Goal: Use online tool/utility

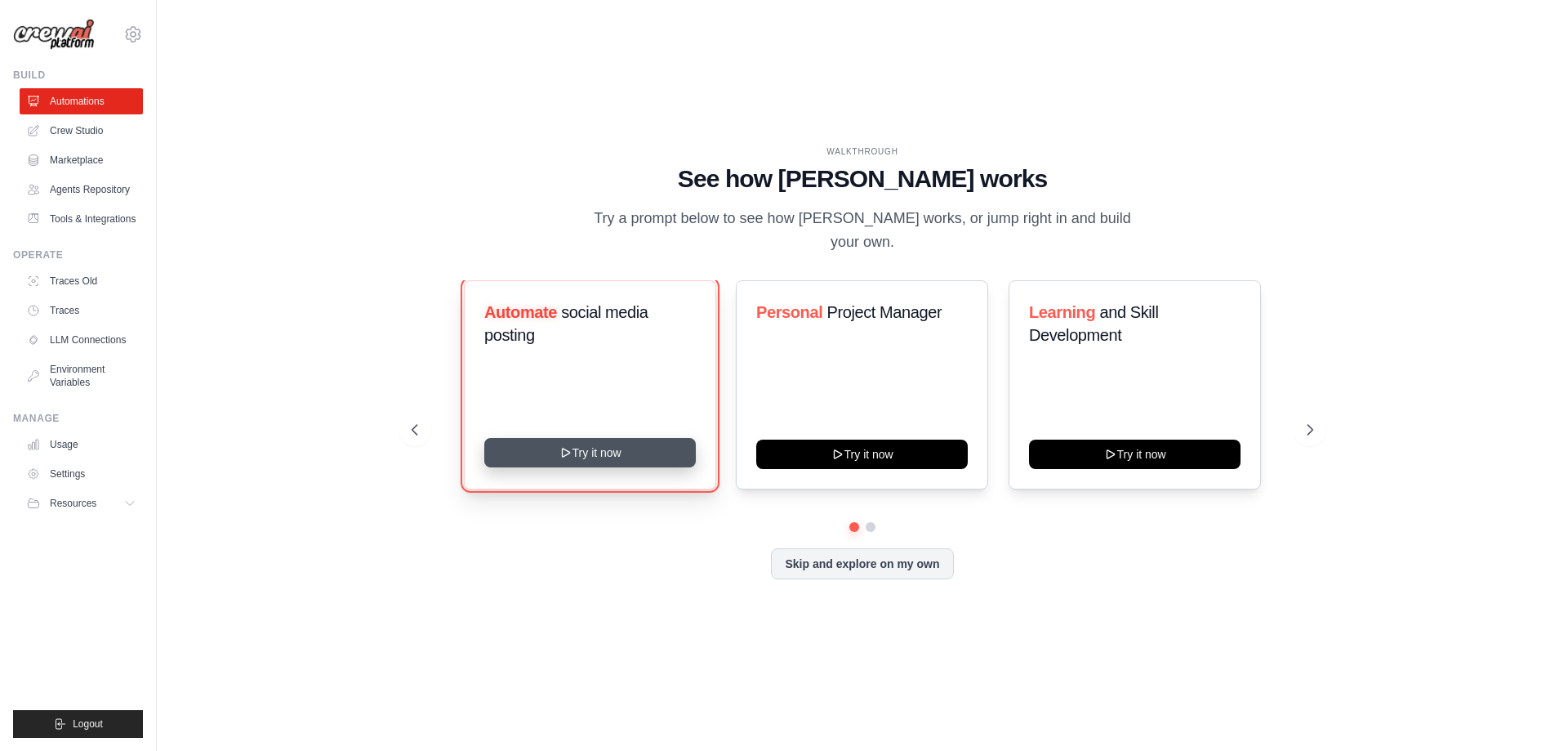
click at [604, 459] on button "Try it now" at bounding box center [590, 452] width 212 height 29
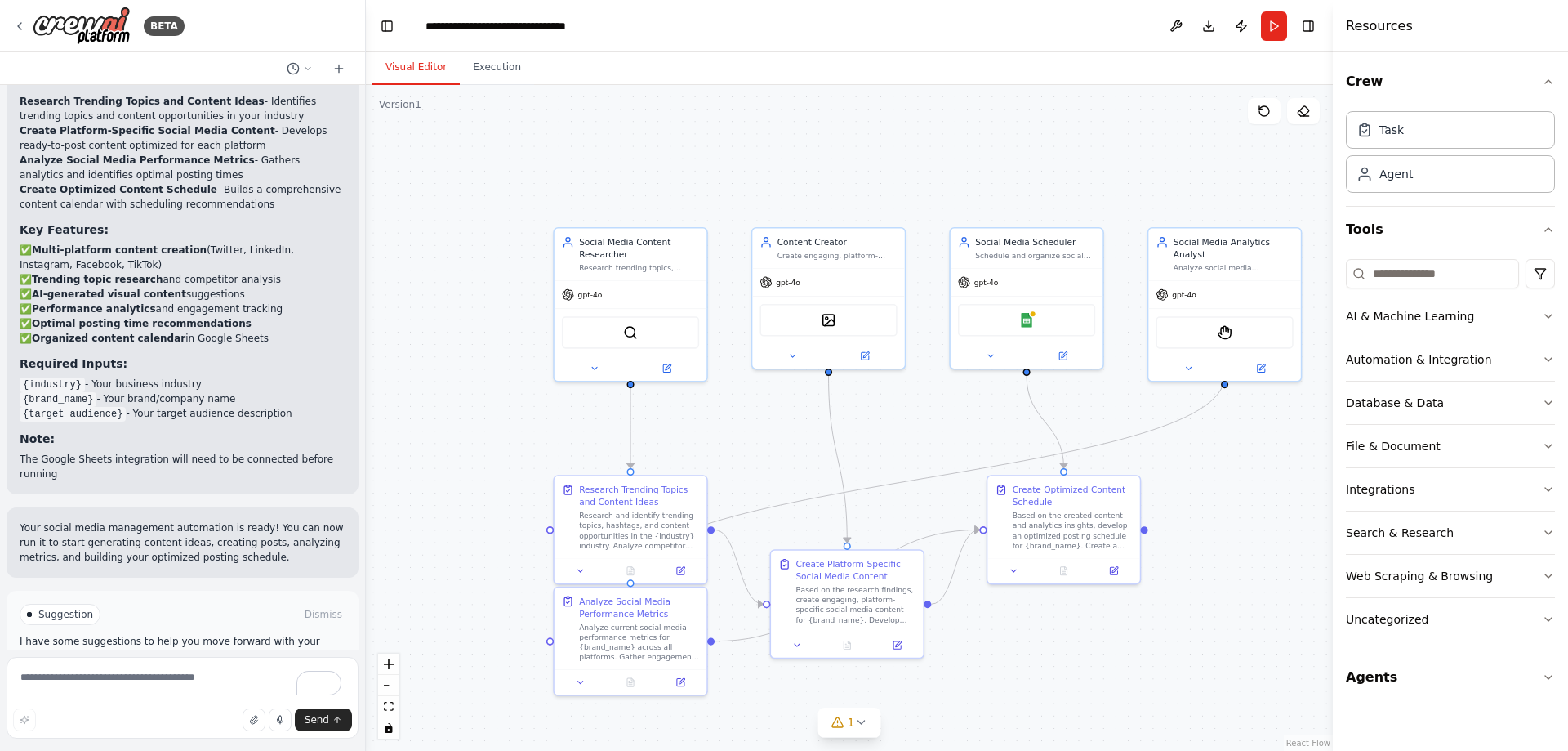
scroll to position [1542, 0]
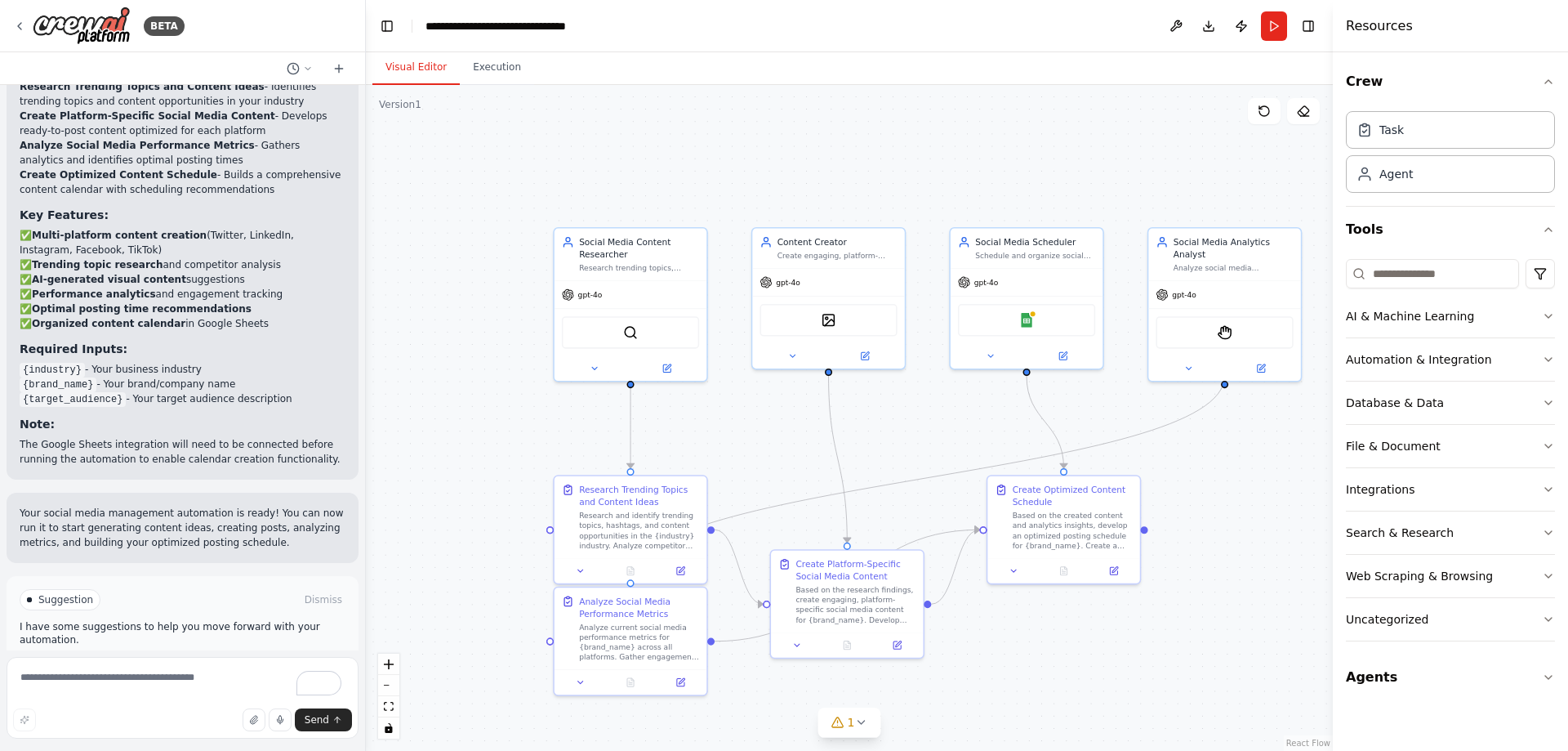
click at [31, 363] on code "{industry}" at bounding box center [52, 370] width 65 height 15
drag, startPoint x: 31, startPoint y: 315, endPoint x: 53, endPoint y: 316, distance: 22.0
click at [53, 363] on code "{industry}" at bounding box center [52, 370] width 65 height 15
drag, startPoint x: 73, startPoint y: 312, endPoint x: 28, endPoint y: 312, distance: 45.0
click at [28, 363] on code "{industry}" at bounding box center [52, 370] width 65 height 15
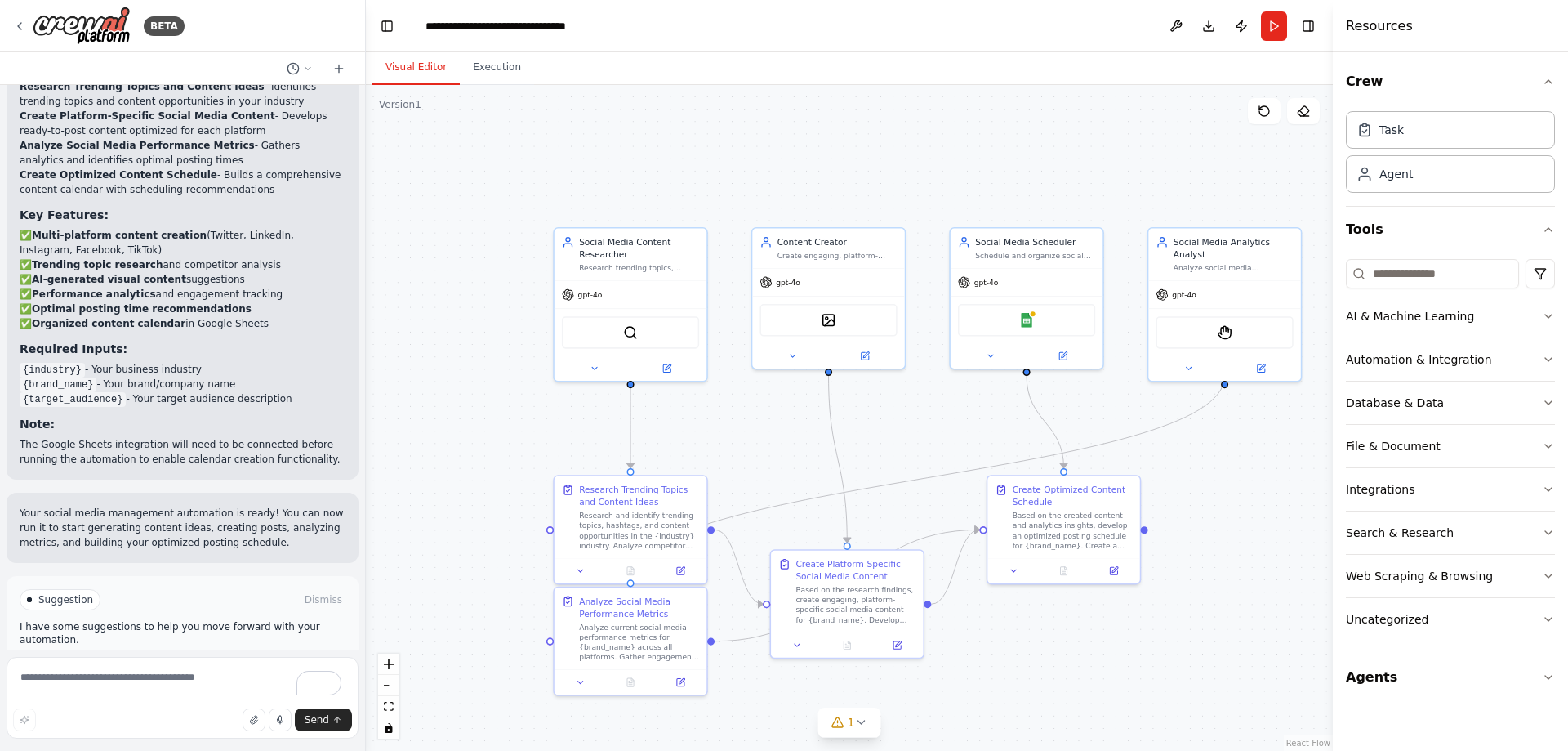
click at [55, 594] on span "Suggestion" at bounding box center [66, 600] width 54 height 13
click at [62, 620] on p "I have some suggestions to help you move forward with your automation." at bounding box center [182, 633] width 326 height 26
click at [673, 370] on button at bounding box center [667, 365] width 70 height 15
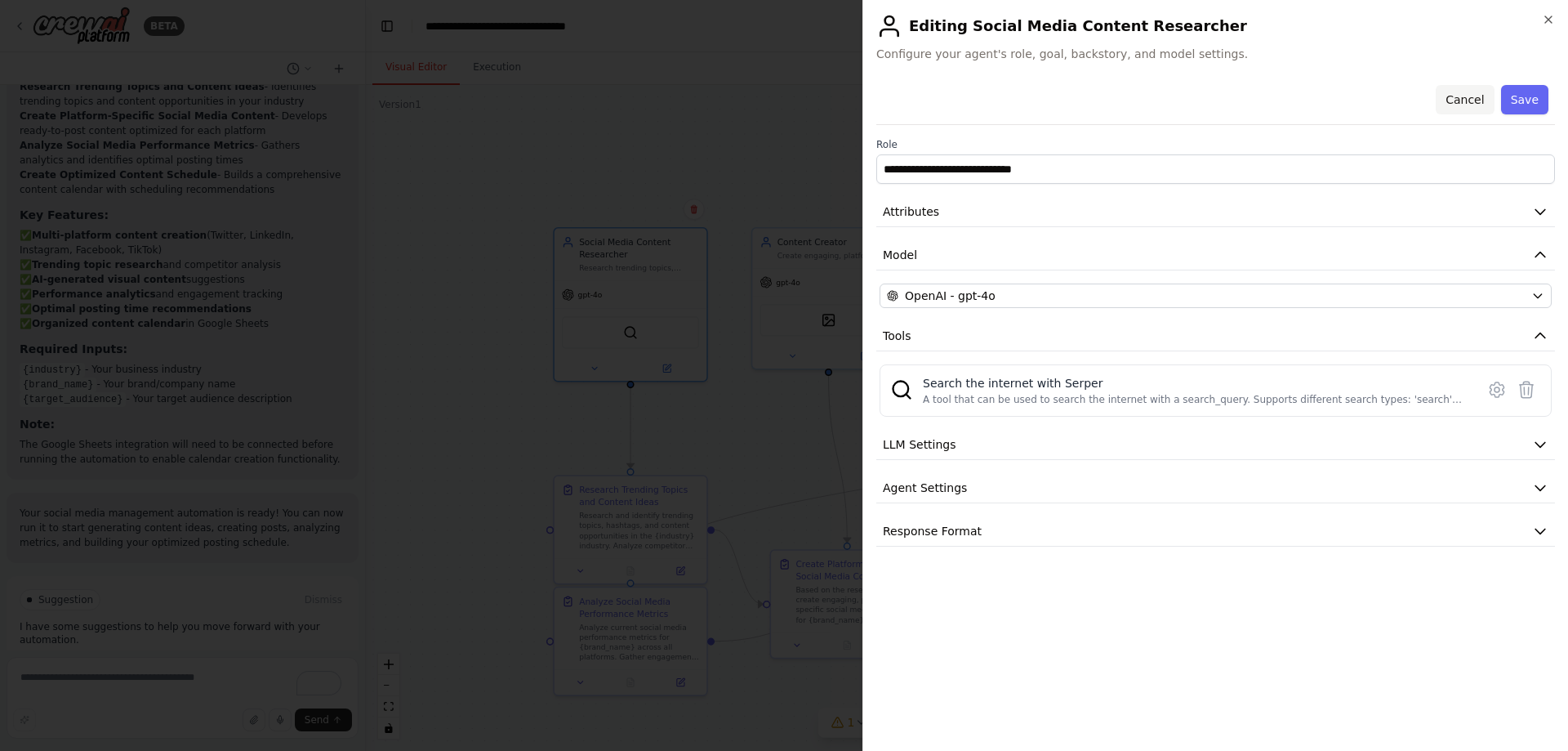
click at [1471, 94] on button "Cancel" at bounding box center [1465, 99] width 58 height 29
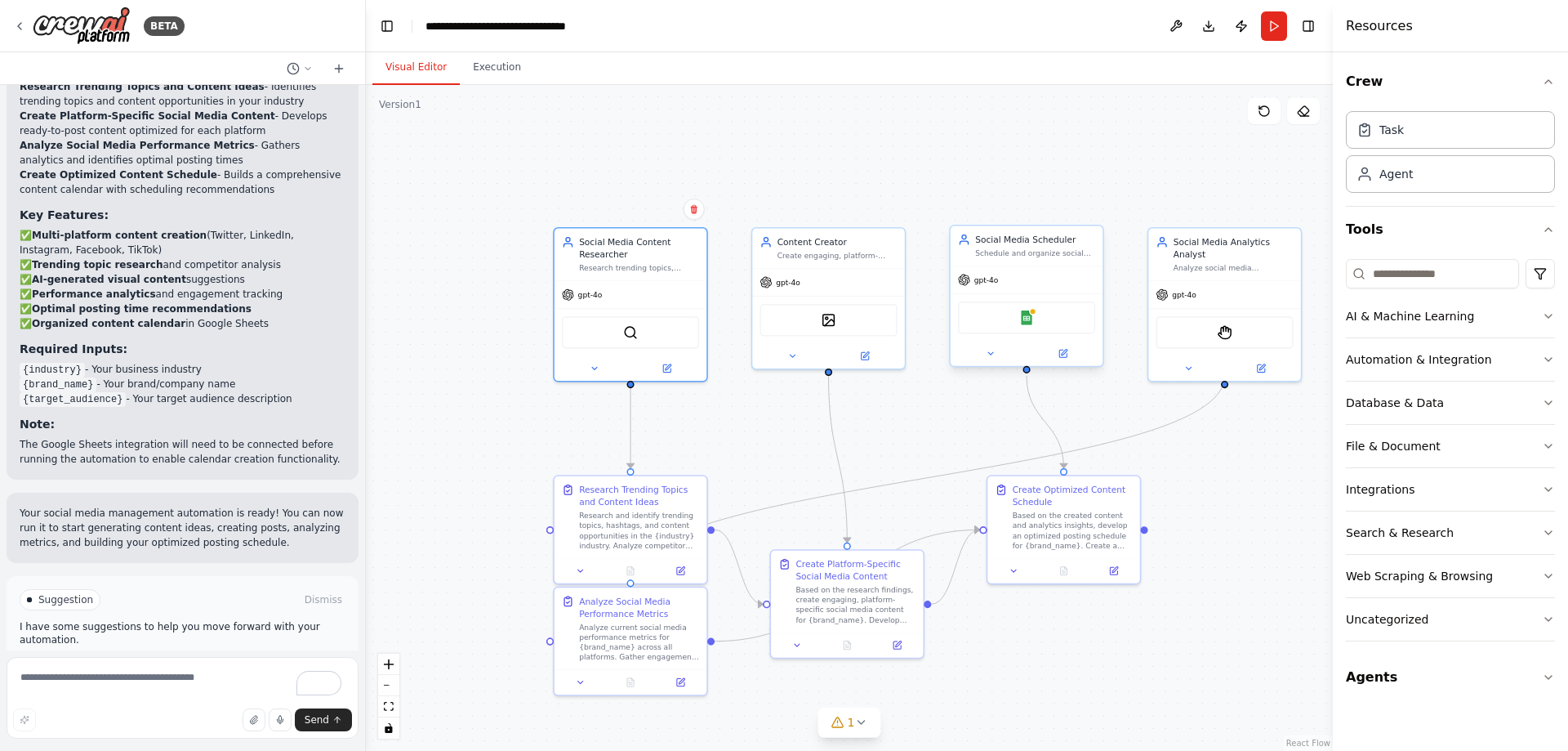
click at [1045, 331] on div "Google Sheets" at bounding box center [1026, 317] width 137 height 32
click at [1066, 361] on div at bounding box center [1026, 354] width 152 height 25
click at [999, 358] on button at bounding box center [991, 354] width 70 height 15
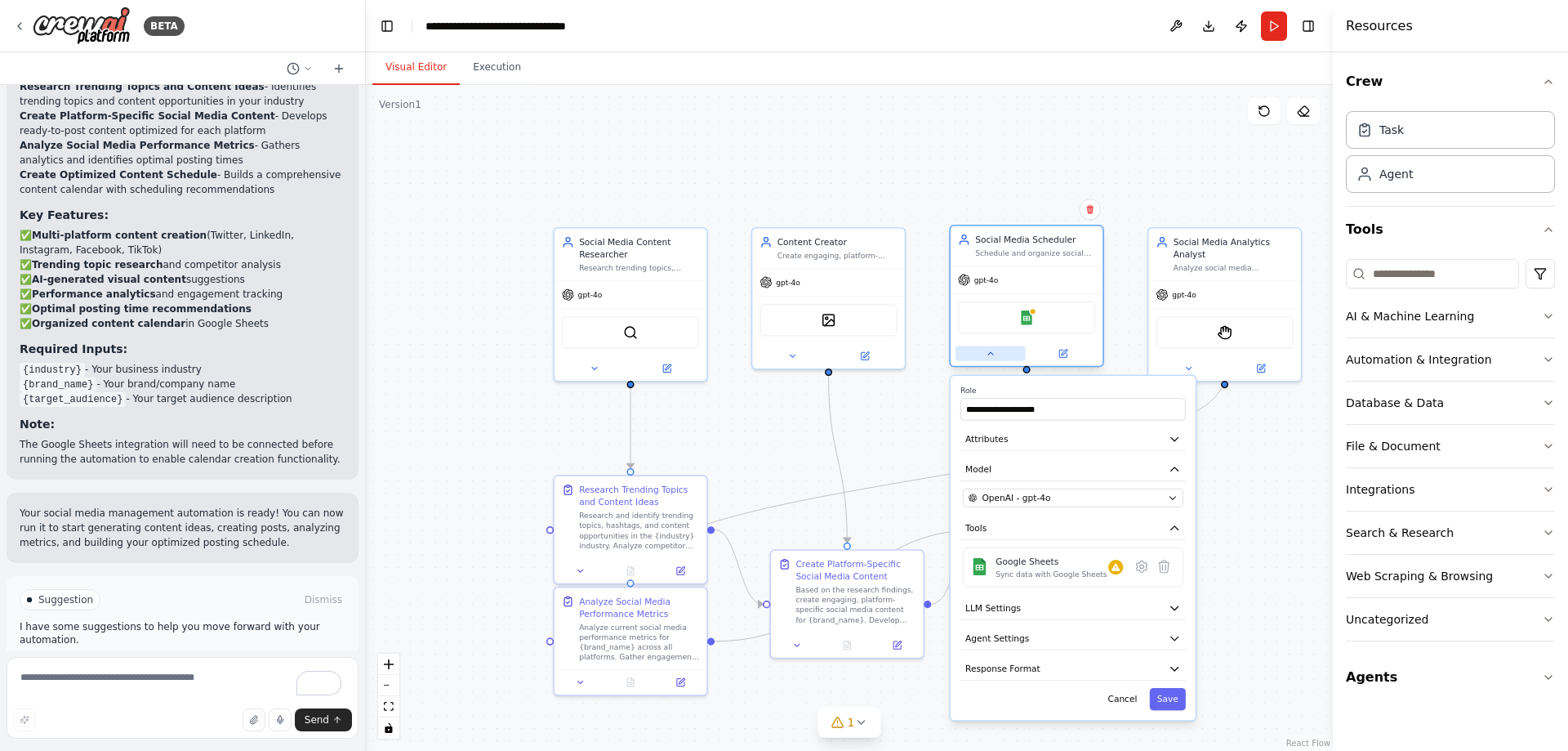
click at [985, 352] on button at bounding box center [991, 354] width 70 height 15
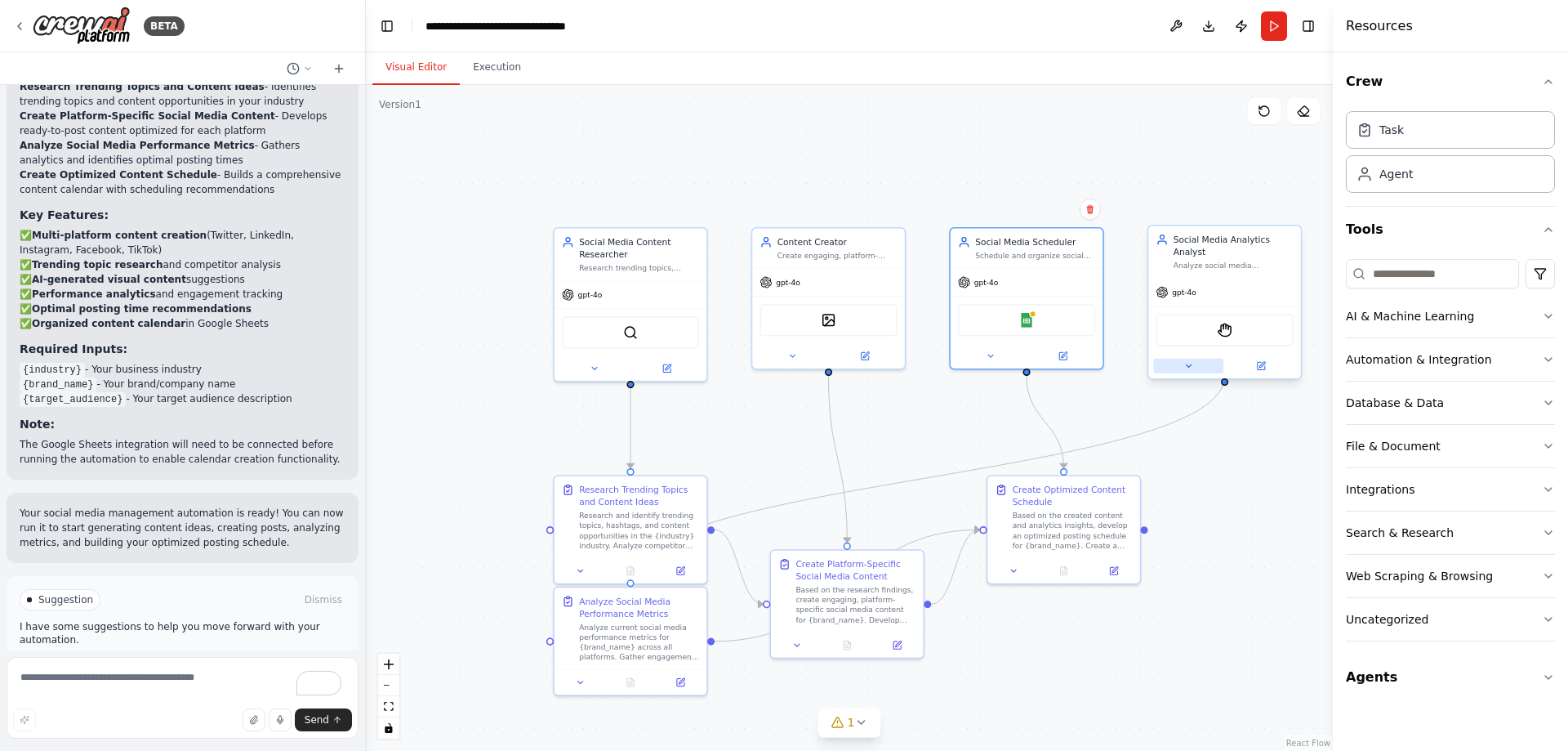
click at [1192, 361] on icon at bounding box center [1188, 365] width 10 height 10
